Goal: Information Seeking & Learning: Learn about a topic

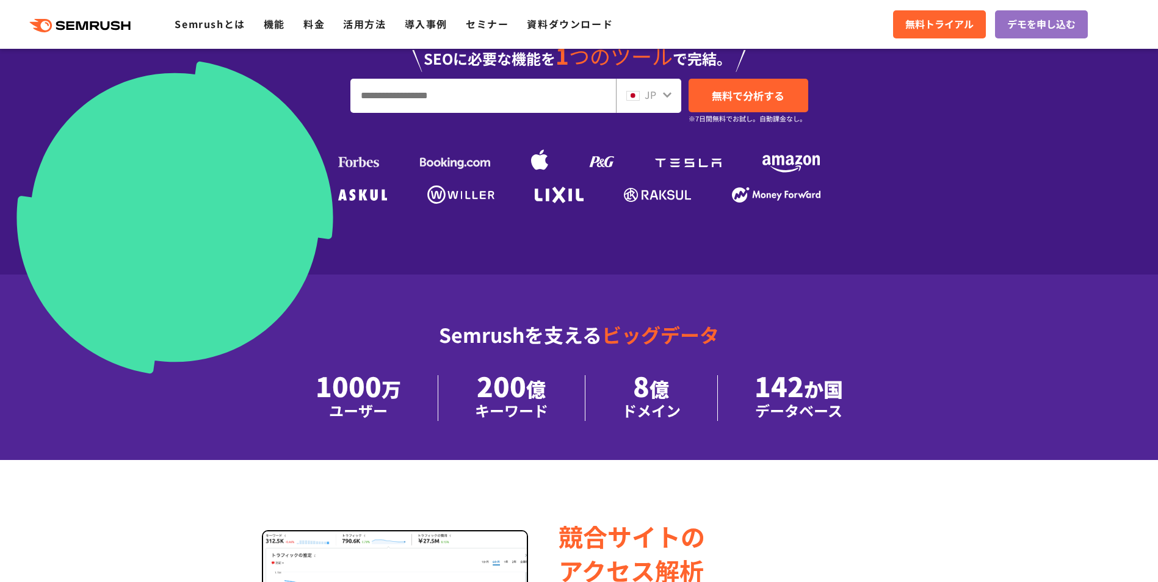
scroll to position [61, 0]
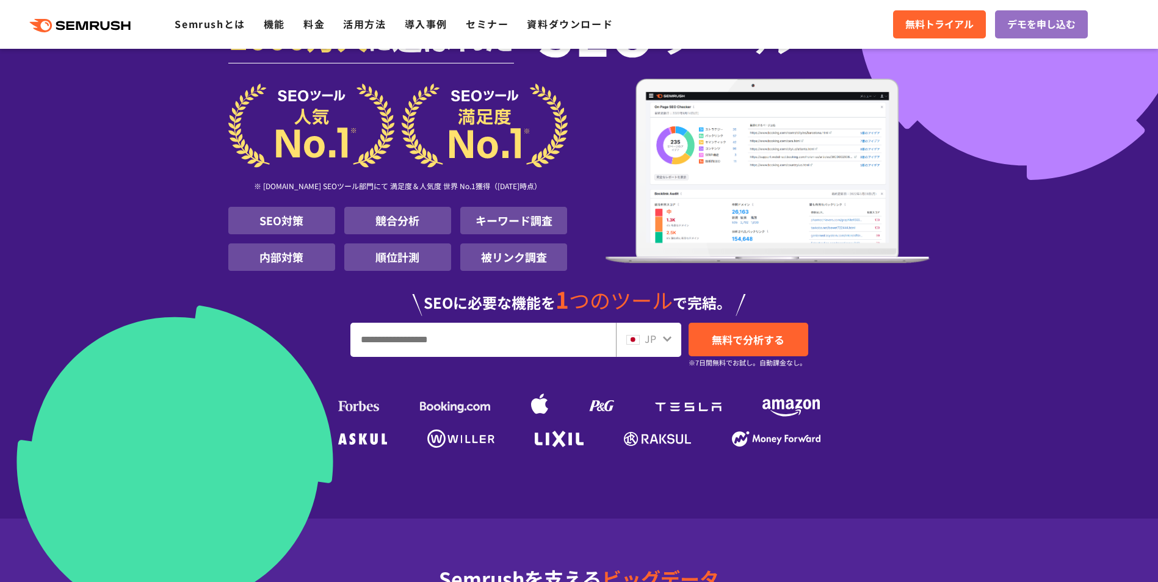
click at [493, 339] on input "URL、キーワードを入力してください" at bounding box center [483, 340] width 264 height 33
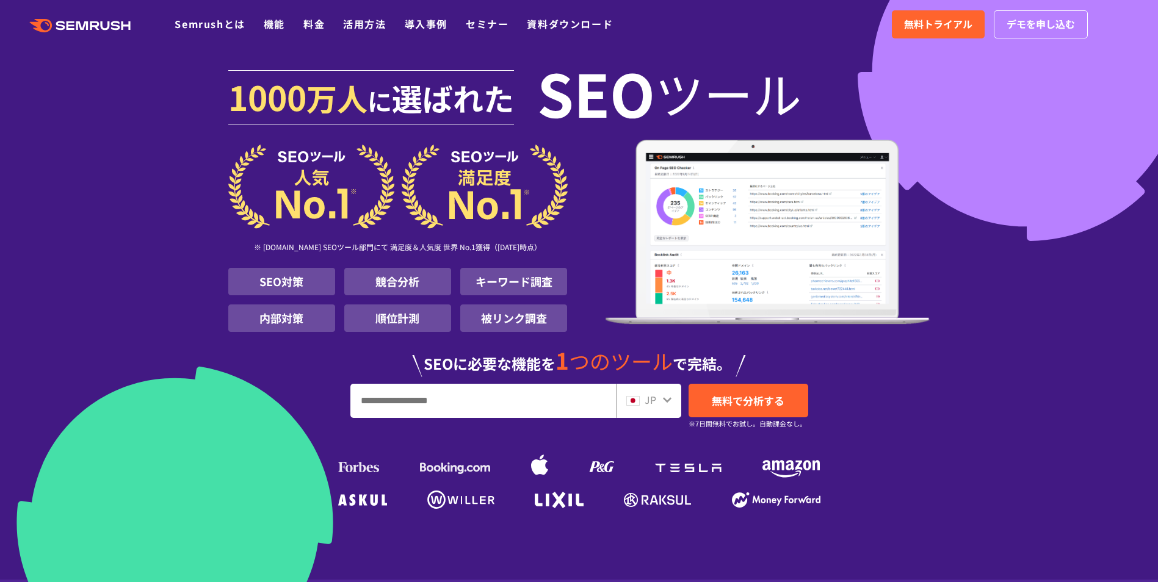
click at [381, 324] on li "順位計測" at bounding box center [397, 318] width 107 height 27
click at [425, 323] on li "順位計測" at bounding box center [397, 318] width 107 height 27
click at [743, 407] on span "無料で分析する" at bounding box center [748, 400] width 73 height 15
click at [264, 26] on link "機能" at bounding box center [274, 23] width 21 height 15
